Goal: Transaction & Acquisition: Subscribe to service/newsletter

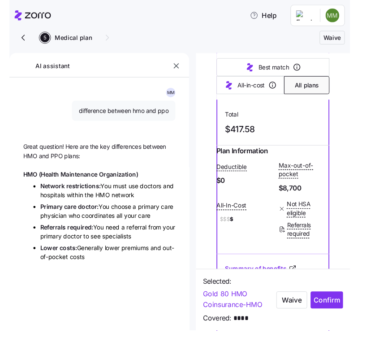
scroll to position [284, 0]
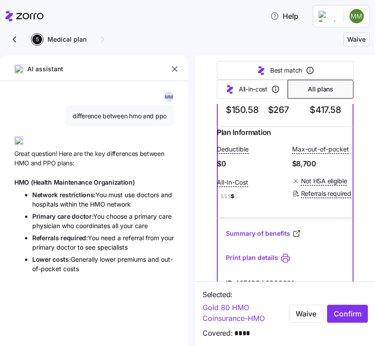
type textarea "x"
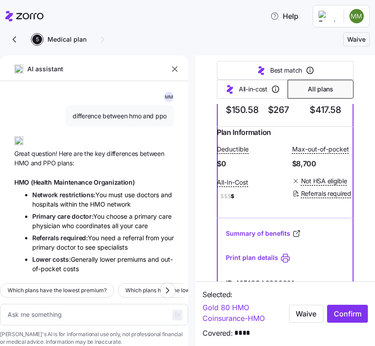
click at [177, 72] on icon "button" at bounding box center [174, 69] width 9 height 9
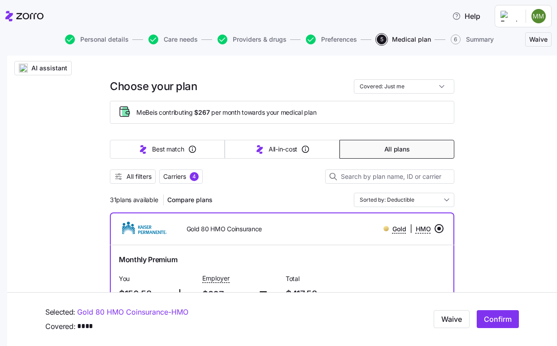
scroll to position [0, 0]
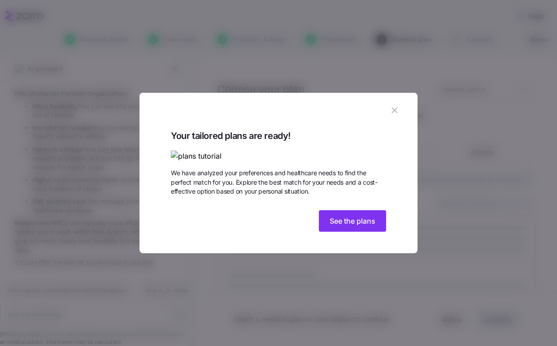
scroll to position [230, 0]
click at [359, 232] on button "See the plans" at bounding box center [352, 221] width 67 height 22
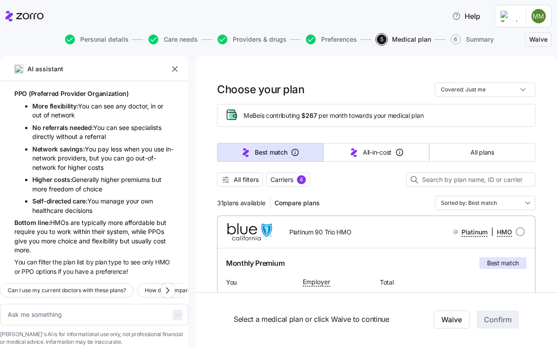
scroll to position [30, 0]
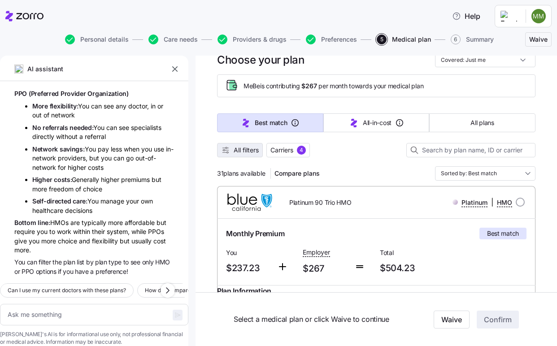
click at [242, 151] on span "All filters" at bounding box center [246, 150] width 25 height 9
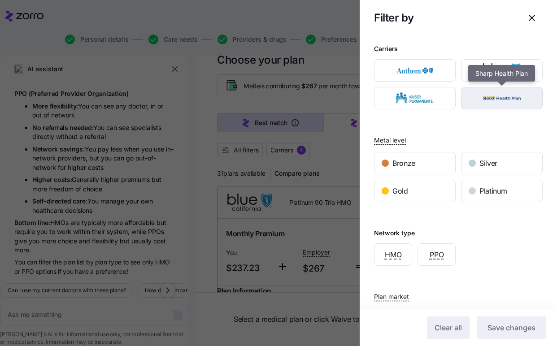
click at [495, 104] on img "button" at bounding box center [502, 98] width 66 height 18
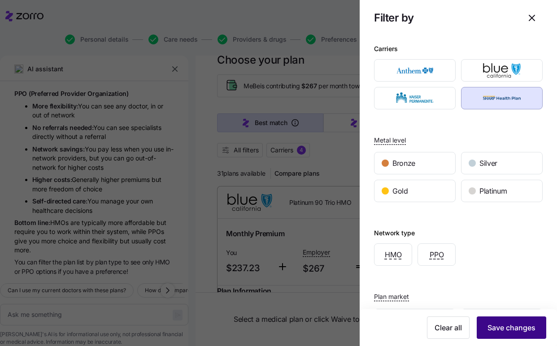
click at [495, 323] on span "Save changes" at bounding box center [511, 327] width 48 height 11
type textarea "x"
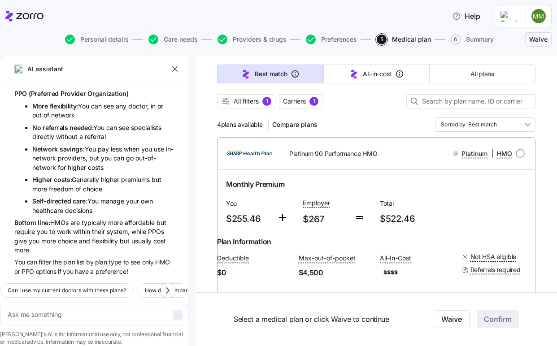
scroll to position [80, 0]
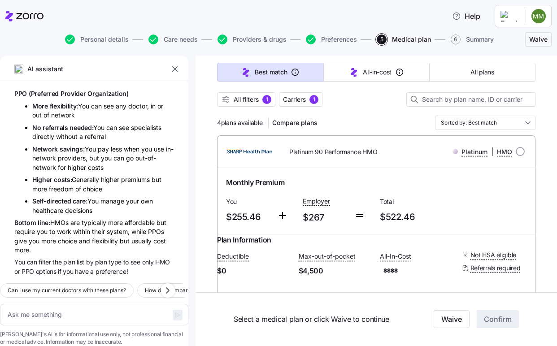
click at [176, 73] on icon "button" at bounding box center [174, 69] width 9 height 9
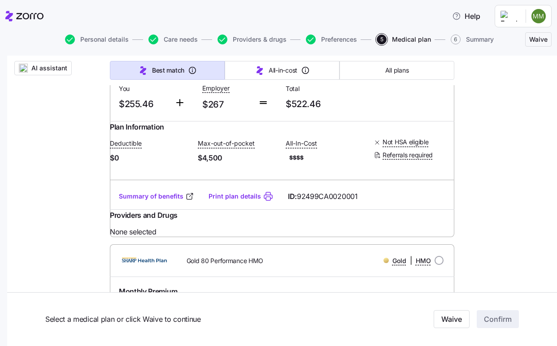
scroll to position [177, 0]
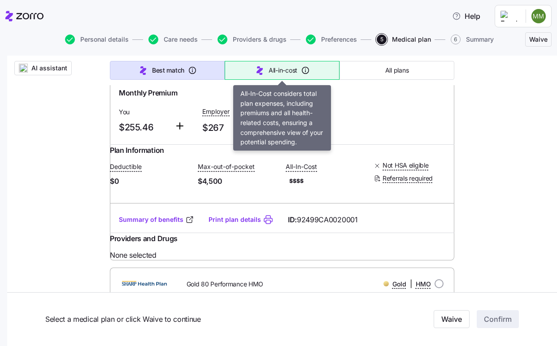
click at [296, 74] on span "All-in-cost" at bounding box center [283, 70] width 29 height 9
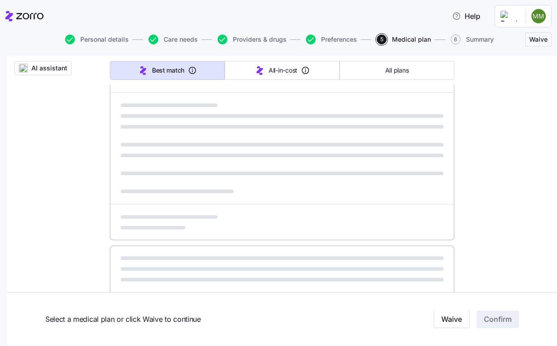
type input "Sorted by: All-in-cost"
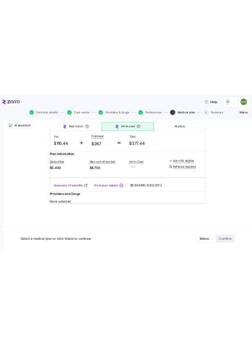
scroll to position [944, 0]
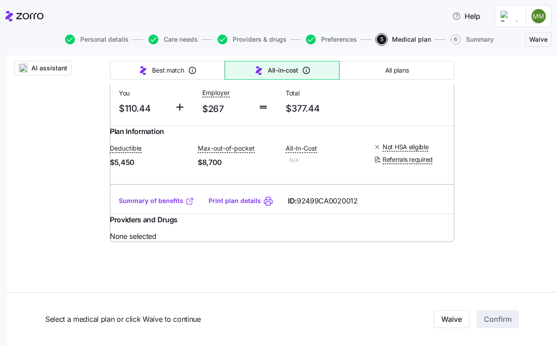
click at [173, 205] on link "Summary of benefits" at bounding box center [156, 200] width 75 height 9
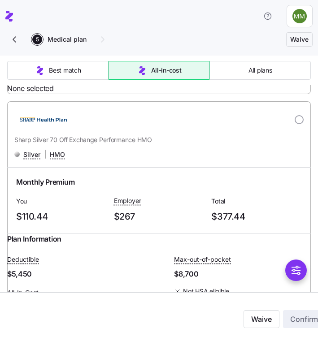
scroll to position [955, 0]
click at [296, 124] on input "radio" at bounding box center [299, 119] width 9 height 9
radio input "true"
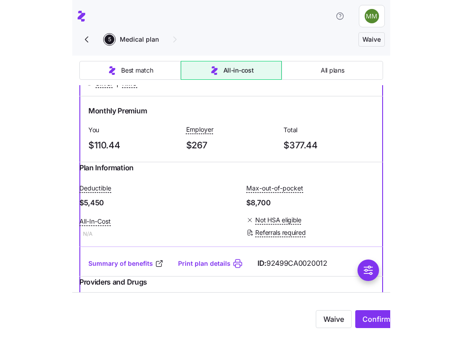
scroll to position [1027, 0]
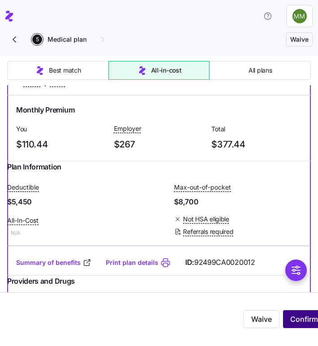
click at [294, 320] on span "Confirm" at bounding box center [304, 319] width 28 height 11
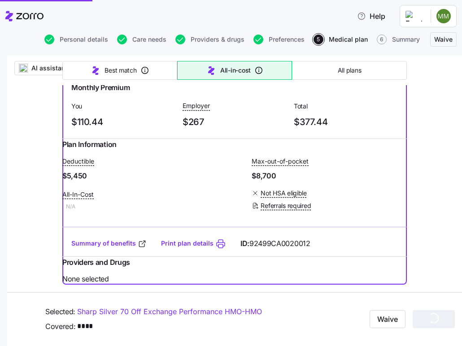
scroll to position [949, 0]
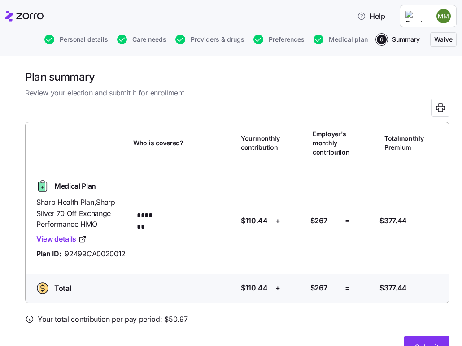
scroll to position [22, 0]
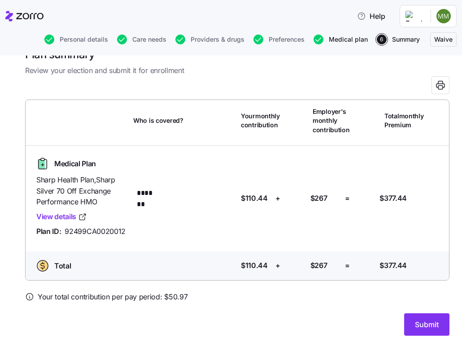
click at [334, 39] on span "Medical plan" at bounding box center [348, 39] width 39 height 6
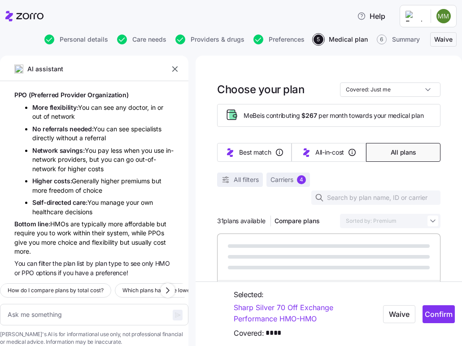
type textarea "x"
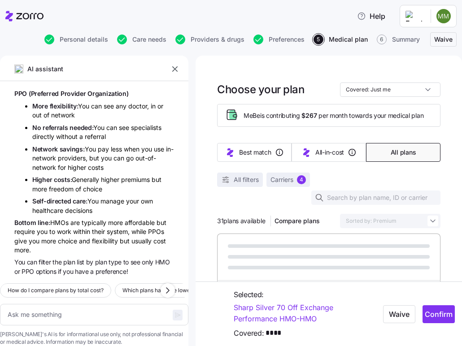
click at [172, 69] on icon "button" at bounding box center [174, 69] width 9 height 9
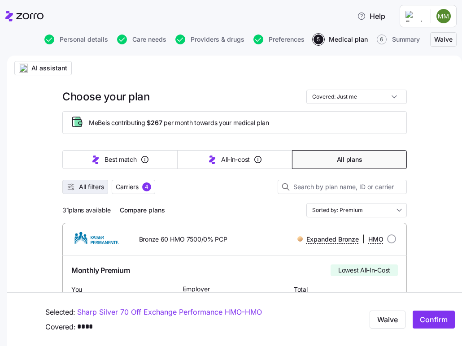
click at [102, 190] on span "All filters" at bounding box center [91, 186] width 25 height 9
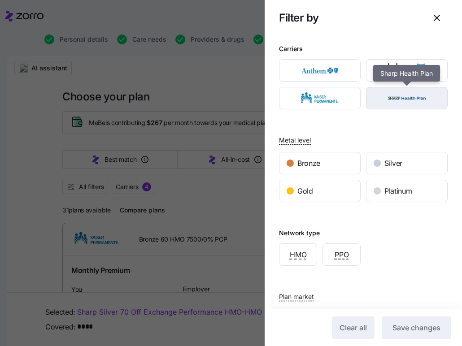
click at [391, 95] on img "button" at bounding box center [407, 98] width 66 height 18
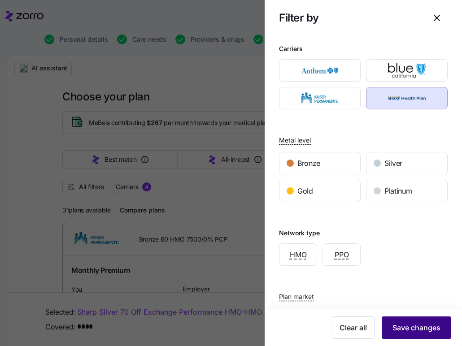
click at [415, 322] on button "Save changes" at bounding box center [416, 328] width 69 height 22
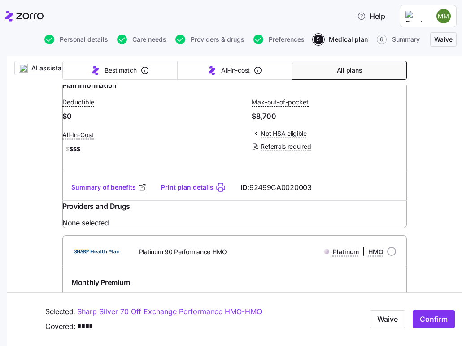
scroll to position [752, 0]
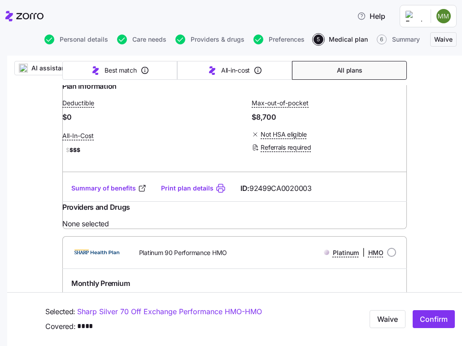
click at [92, 201] on div "Summary of benefits Print plan details ID: 92499CA0020003" at bounding box center [234, 189] width 344 height 26
click at [94, 193] on link "Summary of benefits" at bounding box center [108, 188] width 75 height 9
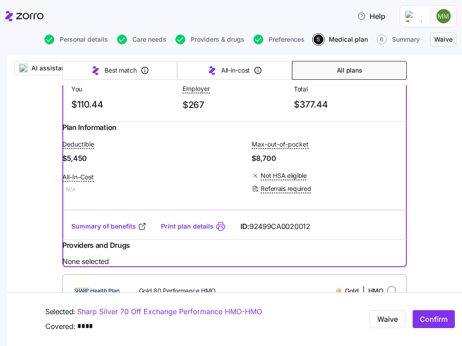
scroll to position [458, 0]
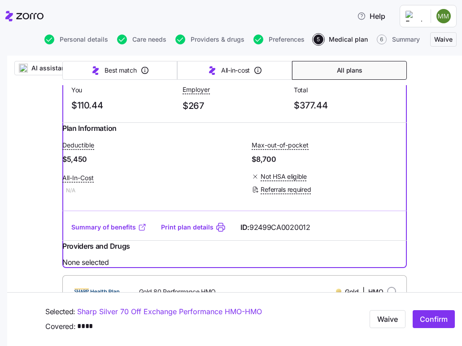
click at [114, 232] on link "Summary of benefits" at bounding box center [108, 227] width 75 height 9
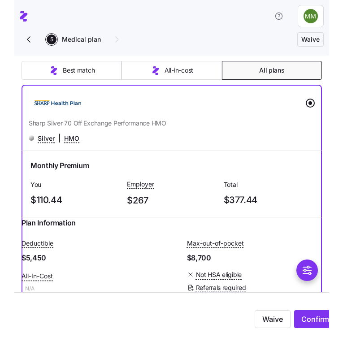
scroll to position [390, 0]
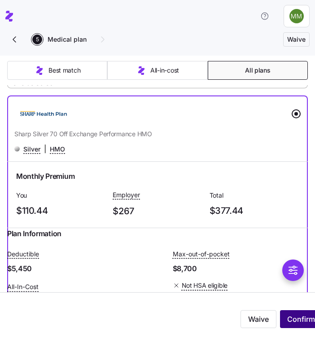
click at [296, 318] on span "Confirm" at bounding box center [301, 319] width 28 height 11
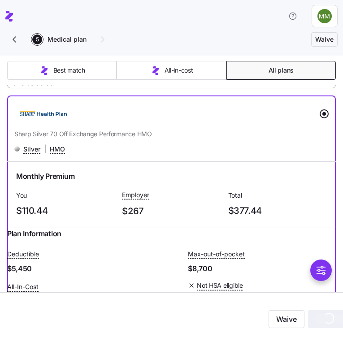
scroll to position [433, 0]
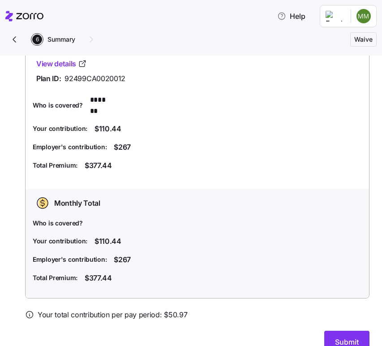
scroll to position [112, 0]
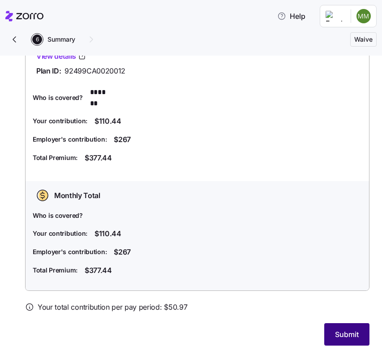
click at [344, 329] on span "Submit" at bounding box center [347, 334] width 24 height 11
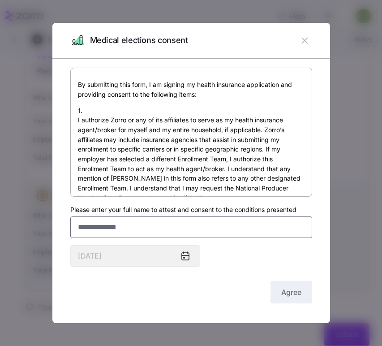
click at [143, 223] on input "Please enter your full name to attest and consent to the conditions presented" at bounding box center [191, 228] width 242 height 22
type input "**********"
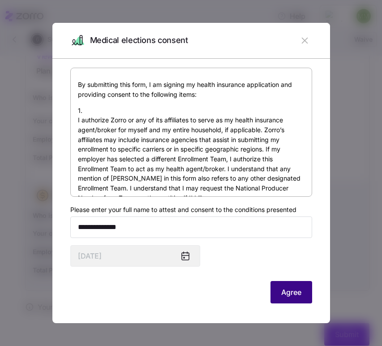
click at [276, 290] on button "Agree" at bounding box center [292, 292] width 42 height 22
